Goal: Find specific page/section: Find specific page/section

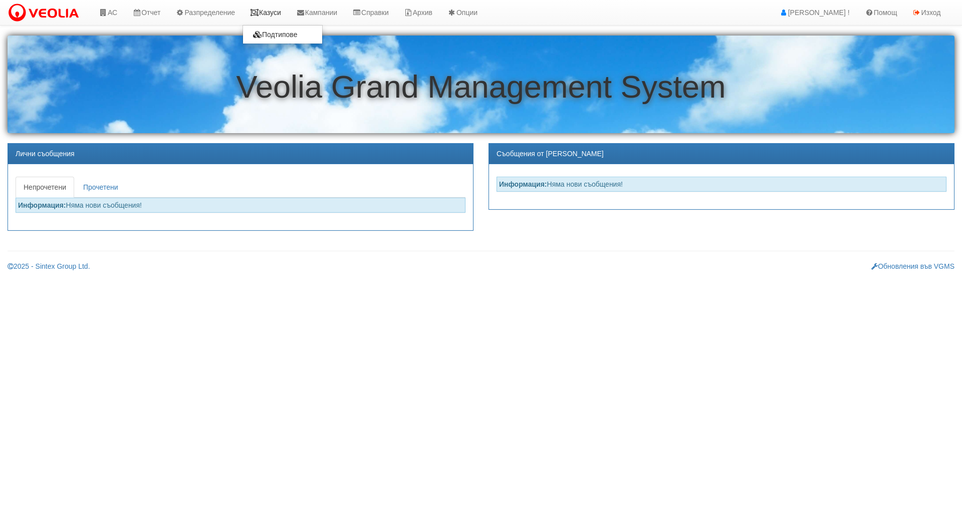
click at [259, 15] on icon at bounding box center [254, 12] width 9 height 7
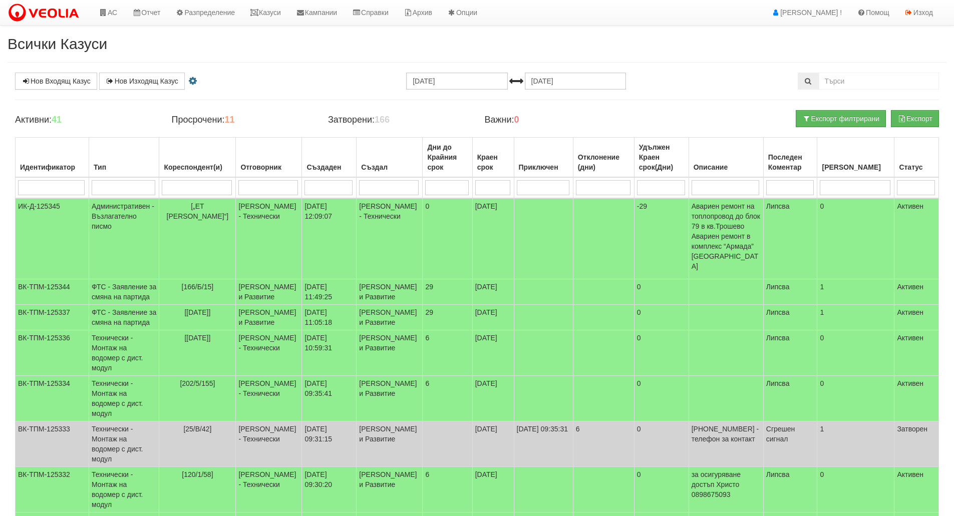
click at [142, 191] on input "search" at bounding box center [124, 187] width 64 height 15
type input "тех"
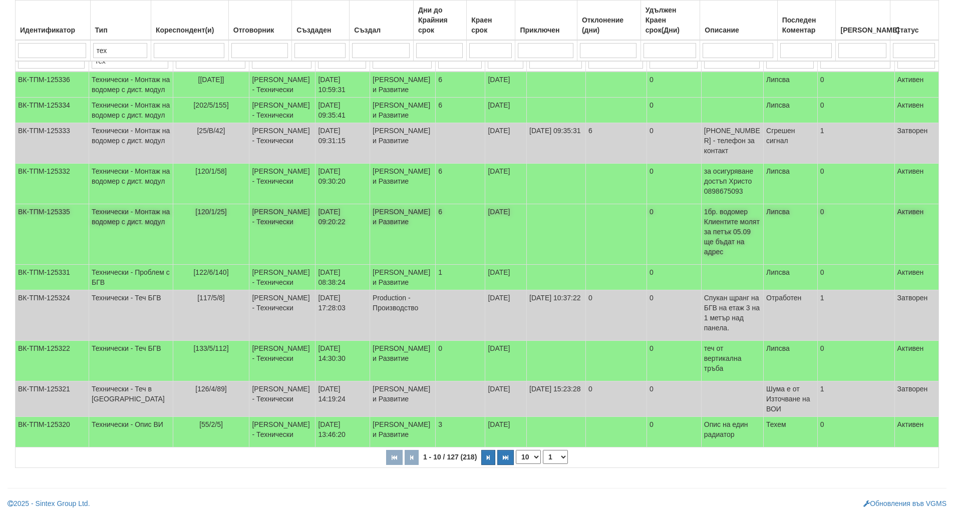
scroll to position [167, 0]
type input "тех"
click at [484, 462] on button "button" at bounding box center [488, 457] width 14 height 15
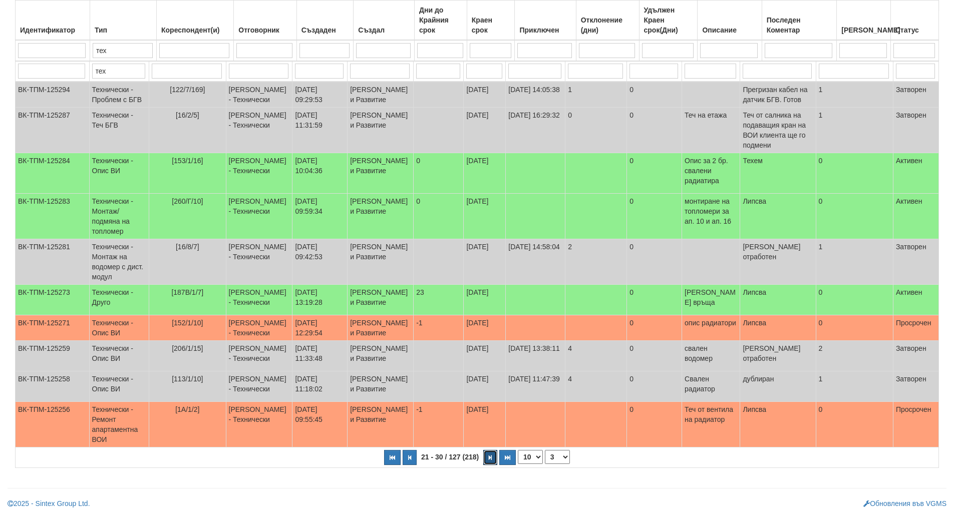
scroll to position [192, 0]
click at [486, 462] on button "button" at bounding box center [490, 457] width 14 height 15
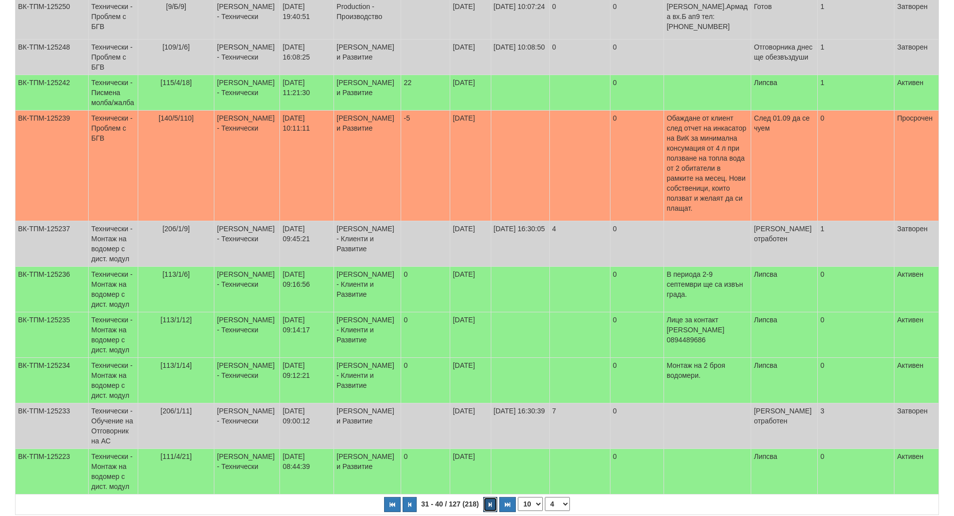
scroll to position [232, 0]
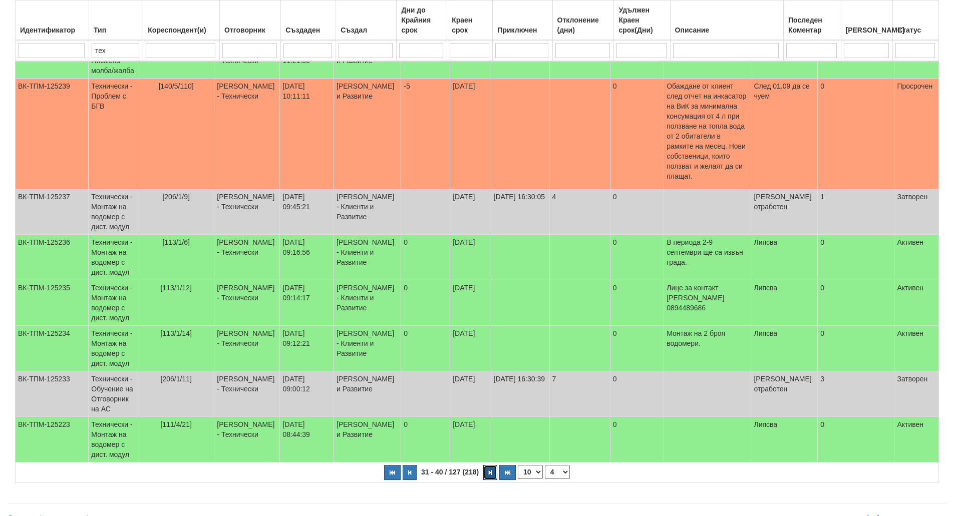
click at [486, 465] on button "button" at bounding box center [490, 472] width 14 height 15
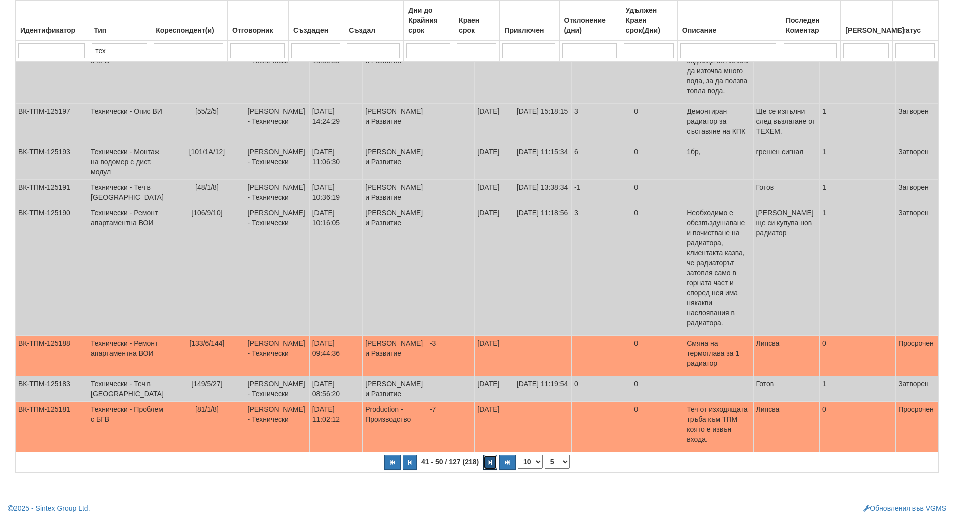
click at [486, 462] on button "button" at bounding box center [490, 462] width 14 height 15
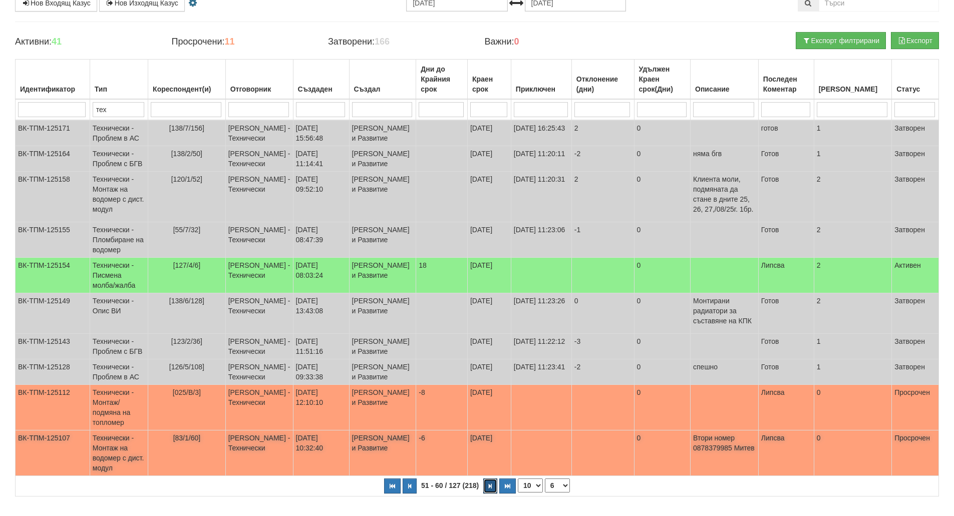
scroll to position [147, 0]
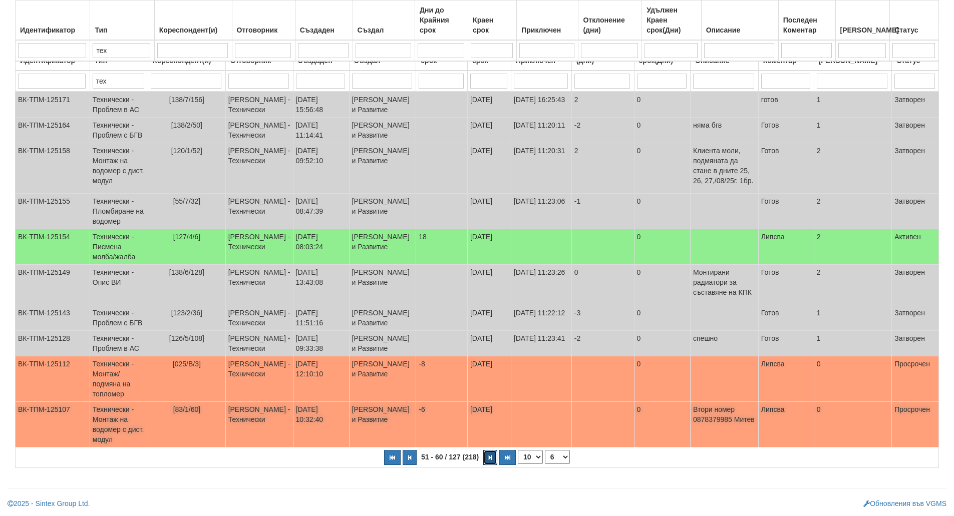
click at [489, 462] on button "button" at bounding box center [490, 457] width 14 height 15
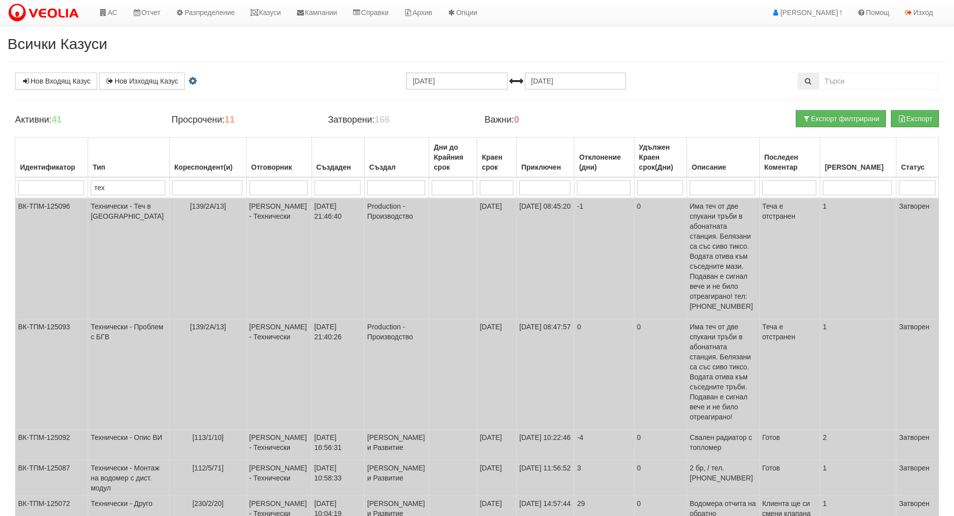
scroll to position [267, 0]
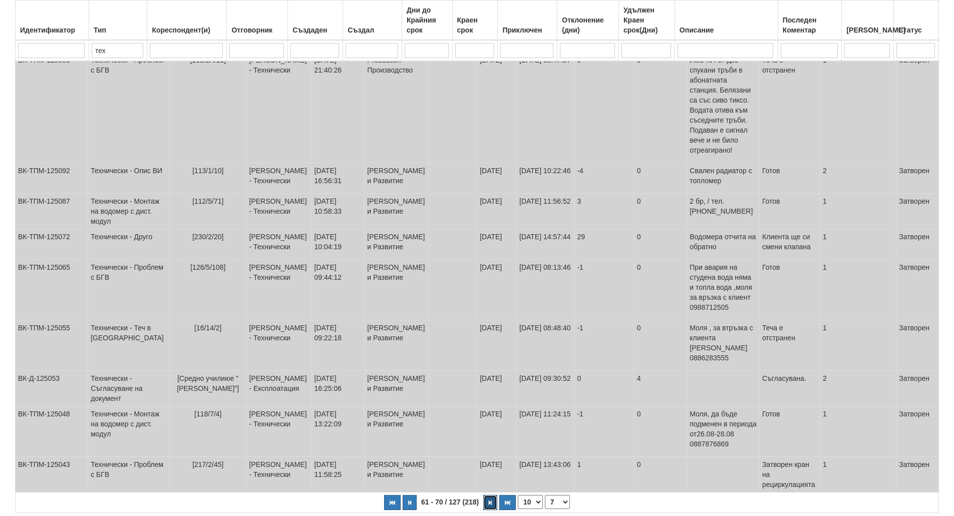
click at [490, 495] on button "button" at bounding box center [490, 502] width 14 height 15
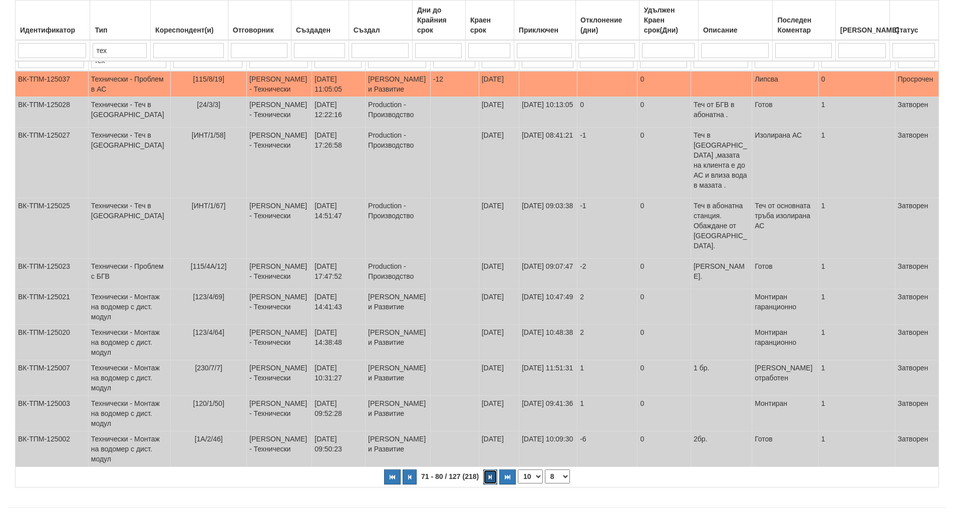
scroll to position [162, 0]
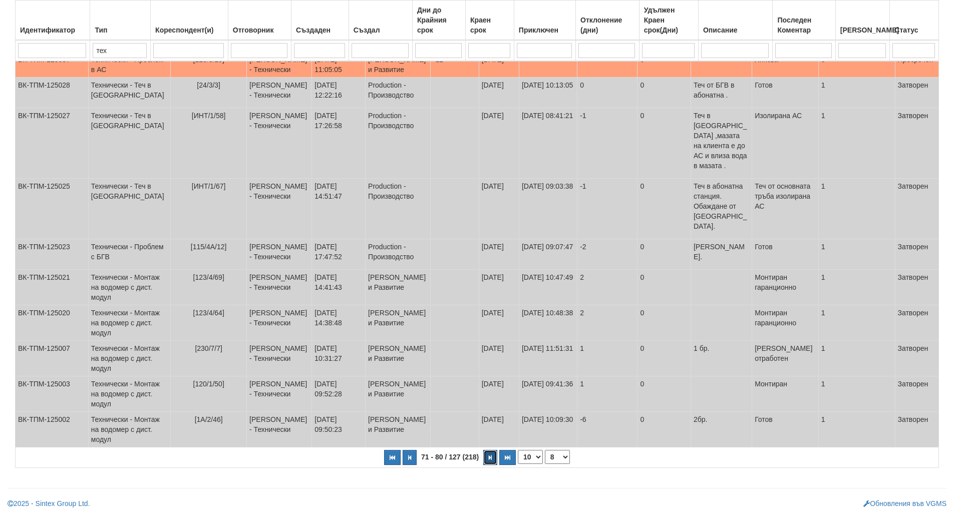
click at [490, 462] on button "button" at bounding box center [490, 457] width 14 height 15
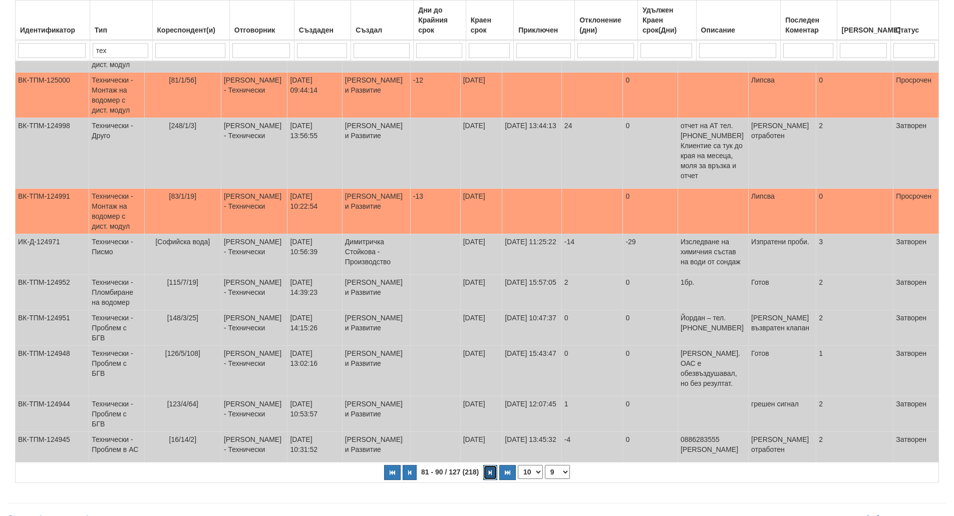
click at [490, 465] on button "button" at bounding box center [490, 472] width 14 height 15
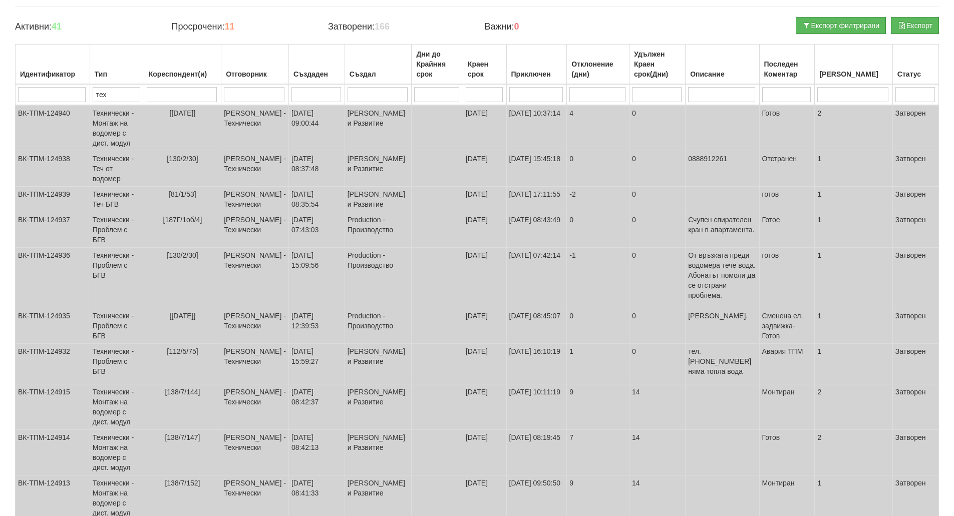
scroll to position [157, 0]
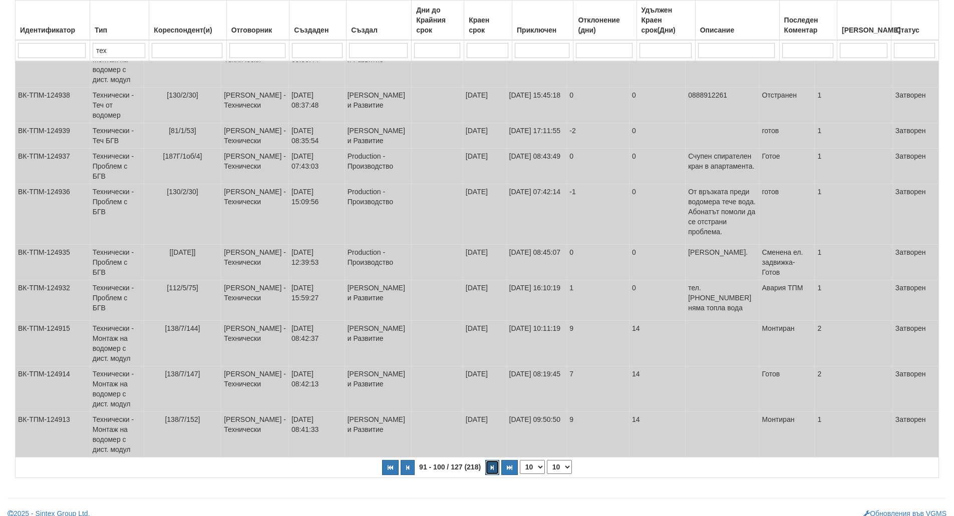
click at [488, 461] on button "button" at bounding box center [492, 467] width 14 height 15
select select "11"
